Goal: Entertainment & Leisure: Consume media (video, audio)

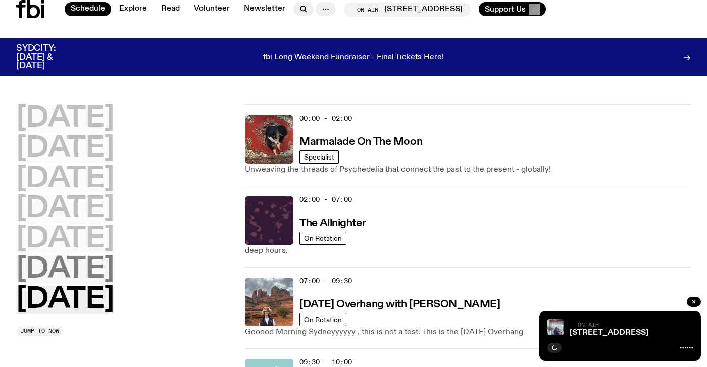
click at [57, 270] on h2 "[DATE]" at bounding box center [65, 270] width 98 height 28
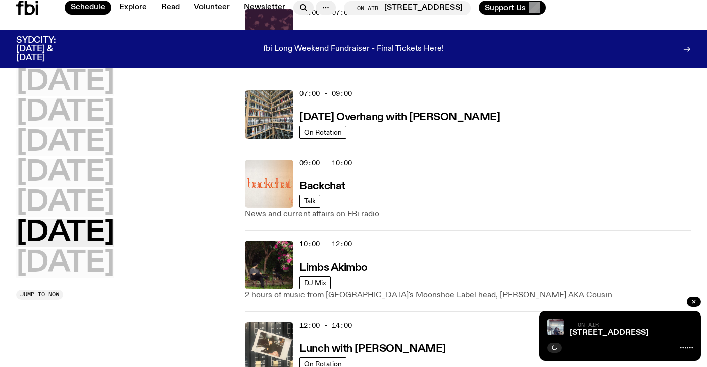
scroll to position [475, 0]
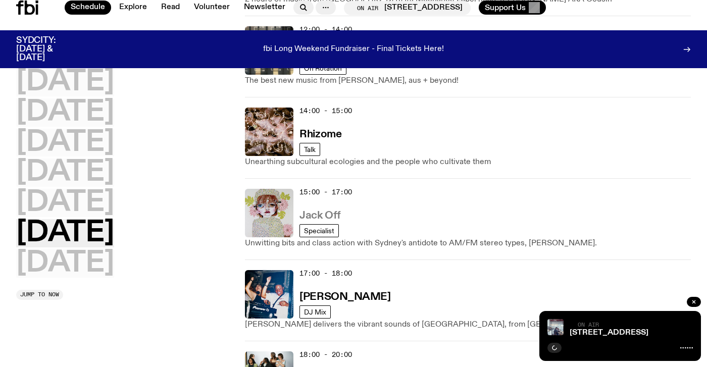
click at [316, 215] on h3 "Jack Off" at bounding box center [320, 216] width 41 height 11
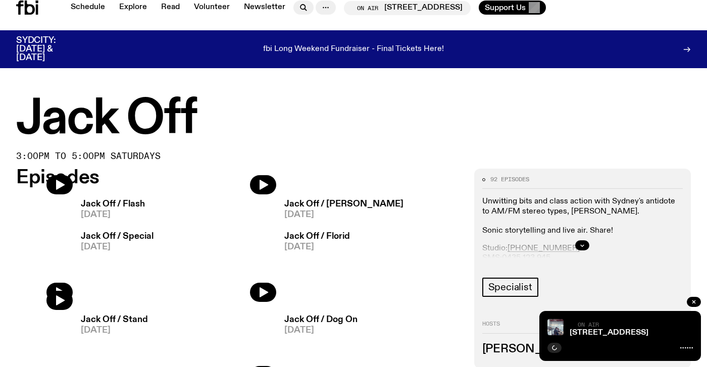
scroll to position [398, 0]
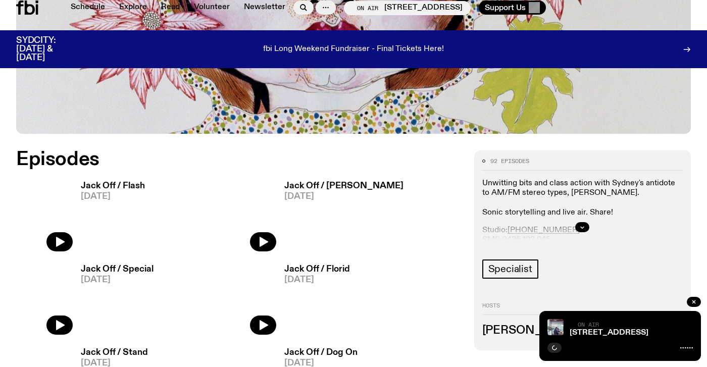
click at [59, 240] on img at bounding box center [44, 214] width 57 height 75
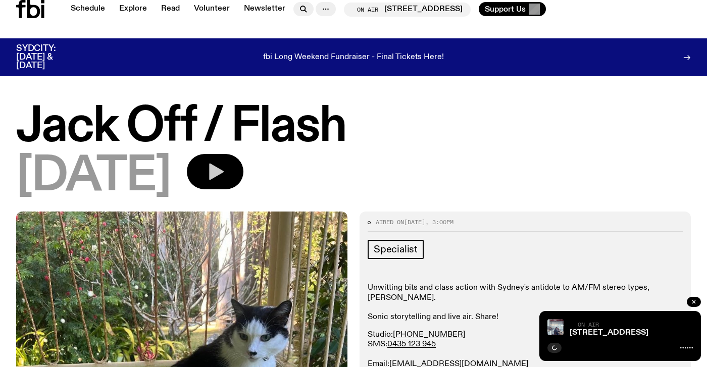
click at [224, 167] on icon "button" at bounding box center [216, 172] width 15 height 17
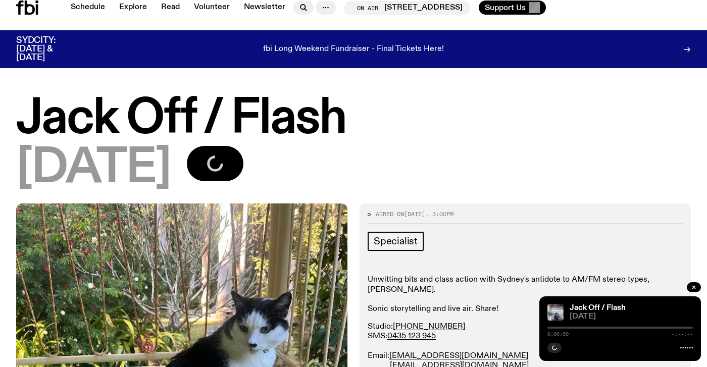
scroll to position [93, 0]
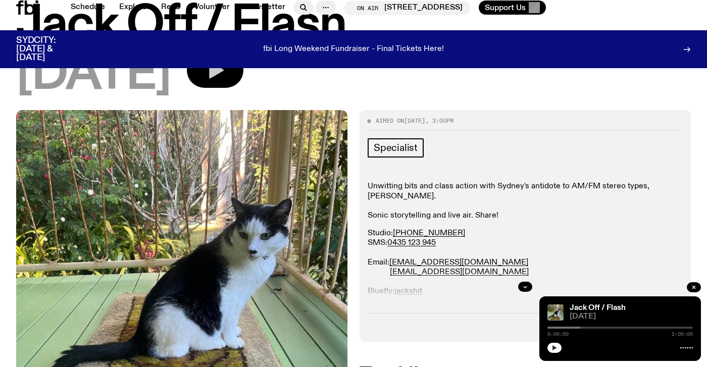
click at [553, 347] on icon "button" at bounding box center [555, 348] width 5 height 5
